Goal: Find specific page/section: Find specific page/section

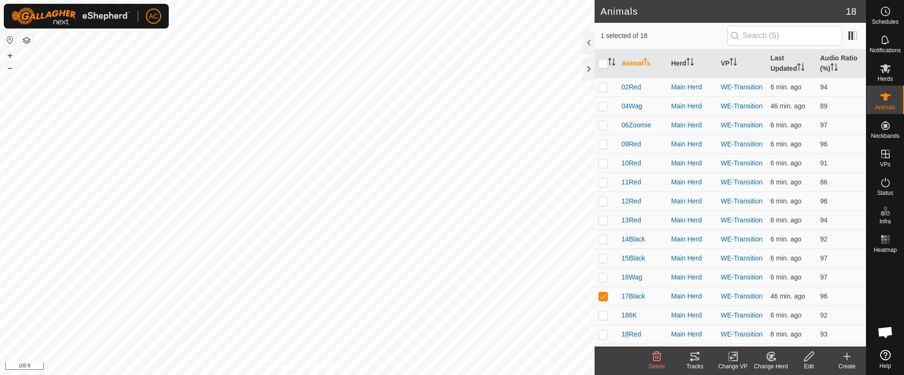
click at [694, 358] on icon at bounding box center [694, 356] width 11 height 11
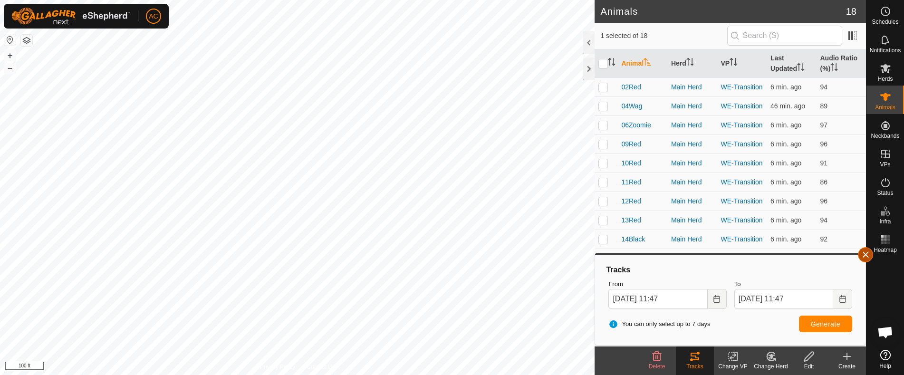
click at [870, 257] on button "button" at bounding box center [865, 254] width 15 height 15
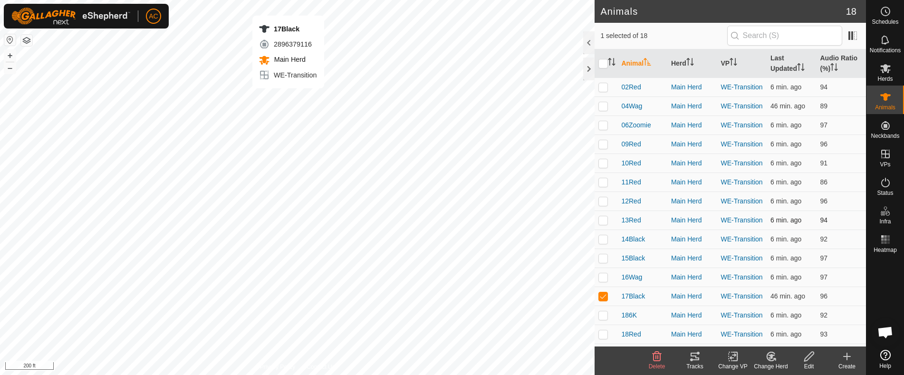
checkbox input "false"
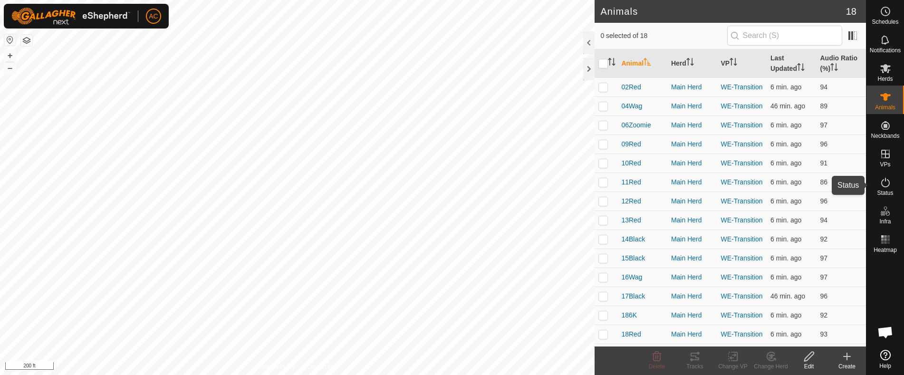
click at [888, 182] on icon at bounding box center [885, 182] width 11 height 11
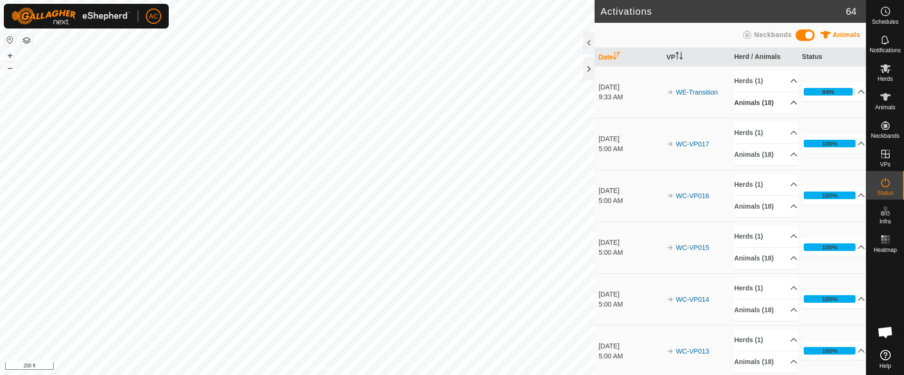
click at [781, 103] on p-accordion-header "Animals (18)" at bounding box center [765, 102] width 63 height 21
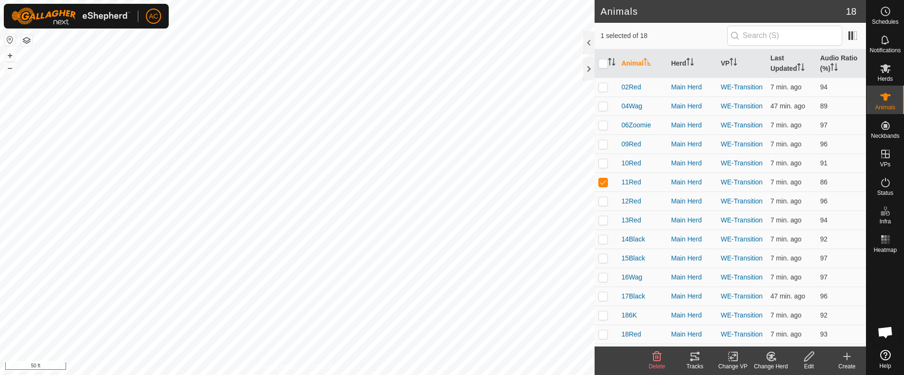
click at [695, 362] on icon at bounding box center [694, 356] width 11 height 11
